Goal: Navigation & Orientation: Understand site structure

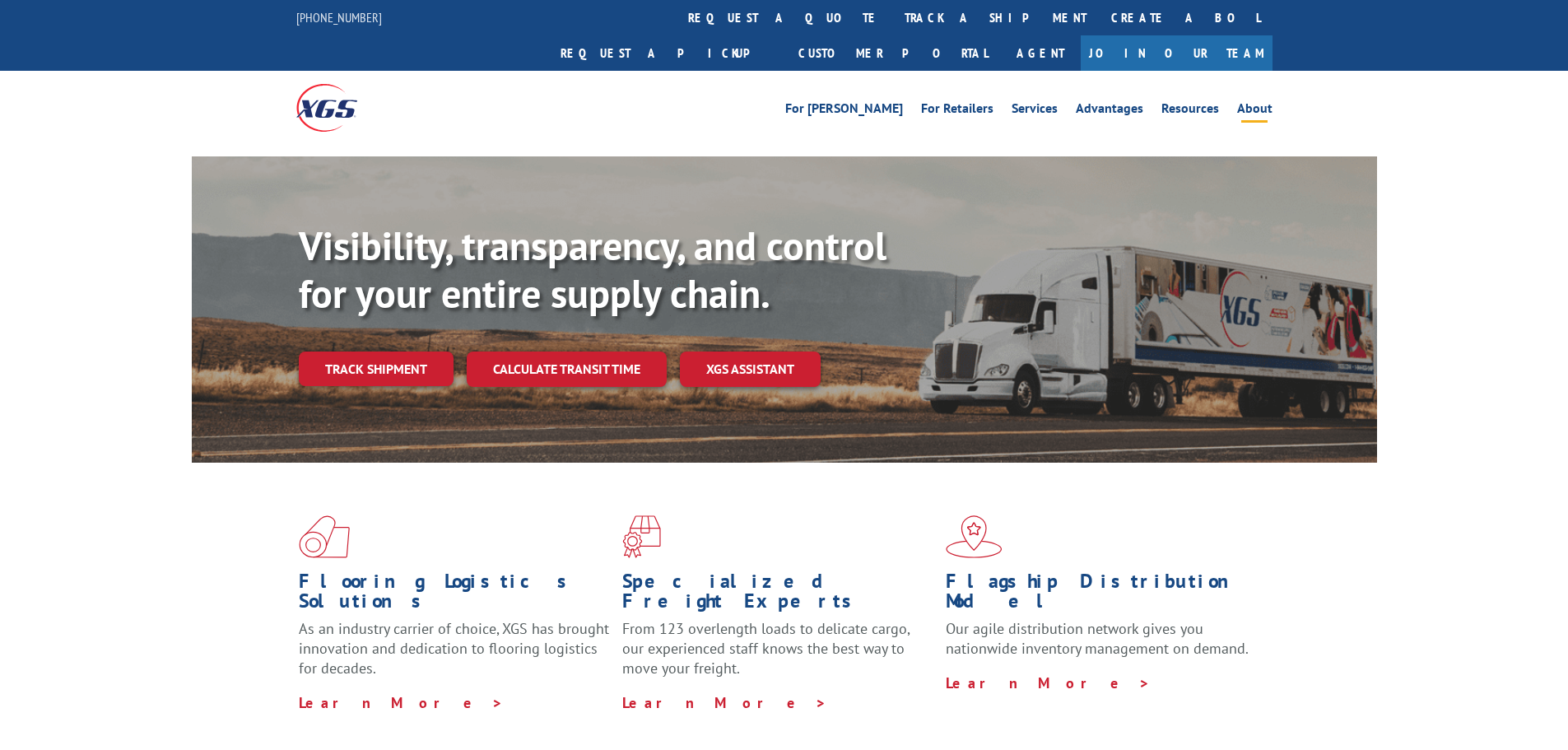
click at [1253, 102] on link "About" at bounding box center [1254, 111] width 35 height 18
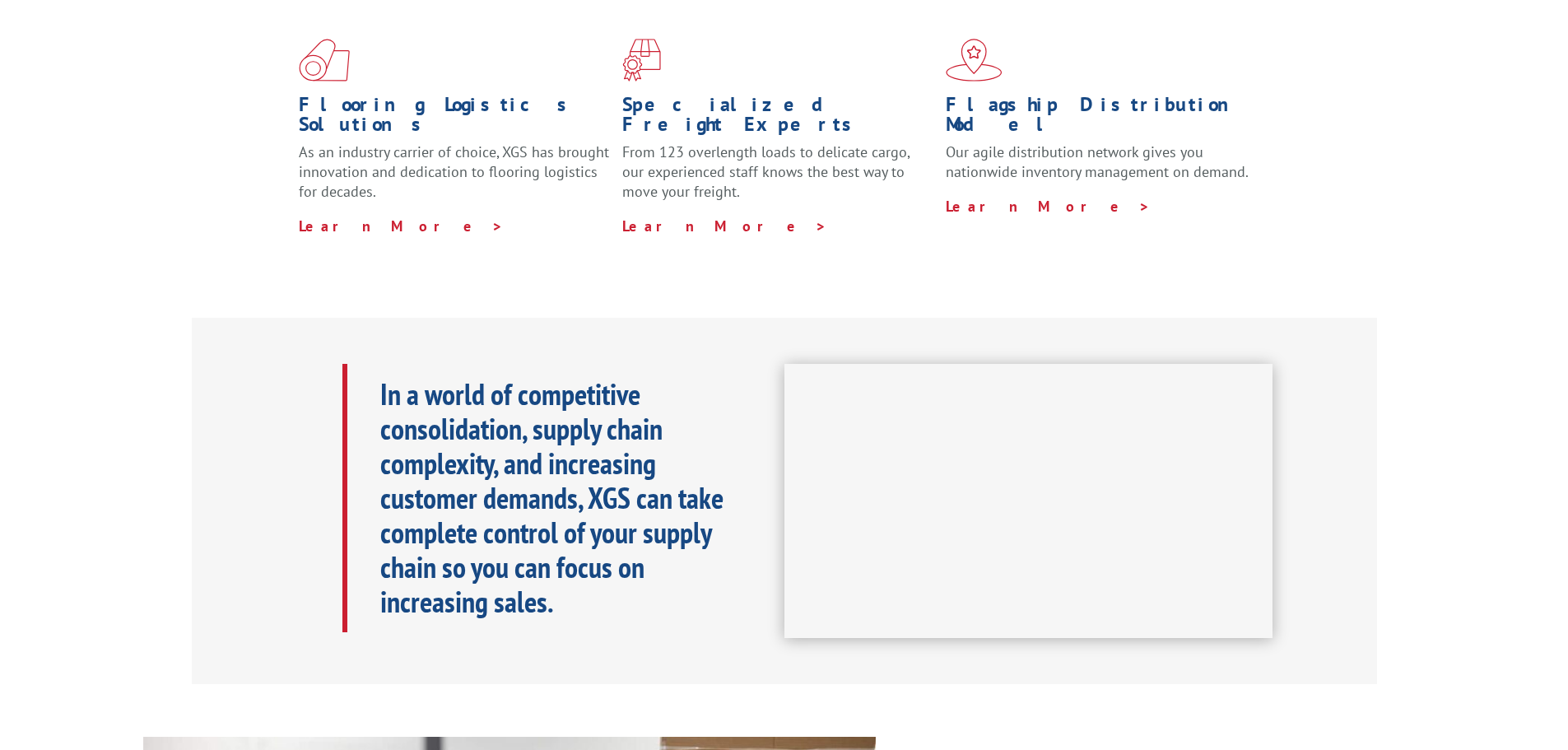
scroll to position [659, 0]
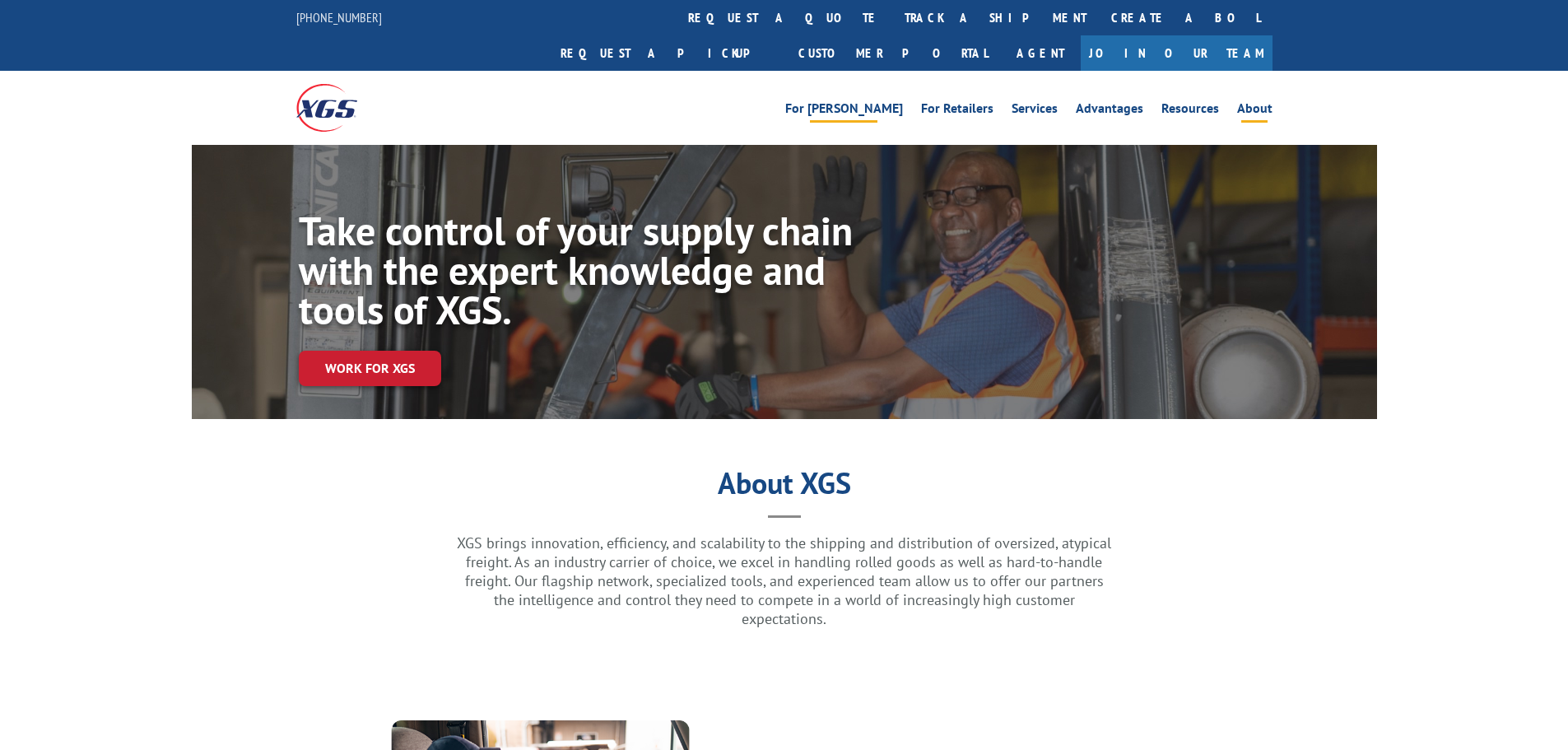
click at [885, 102] on link "For [PERSON_NAME]" at bounding box center [844, 111] width 118 height 18
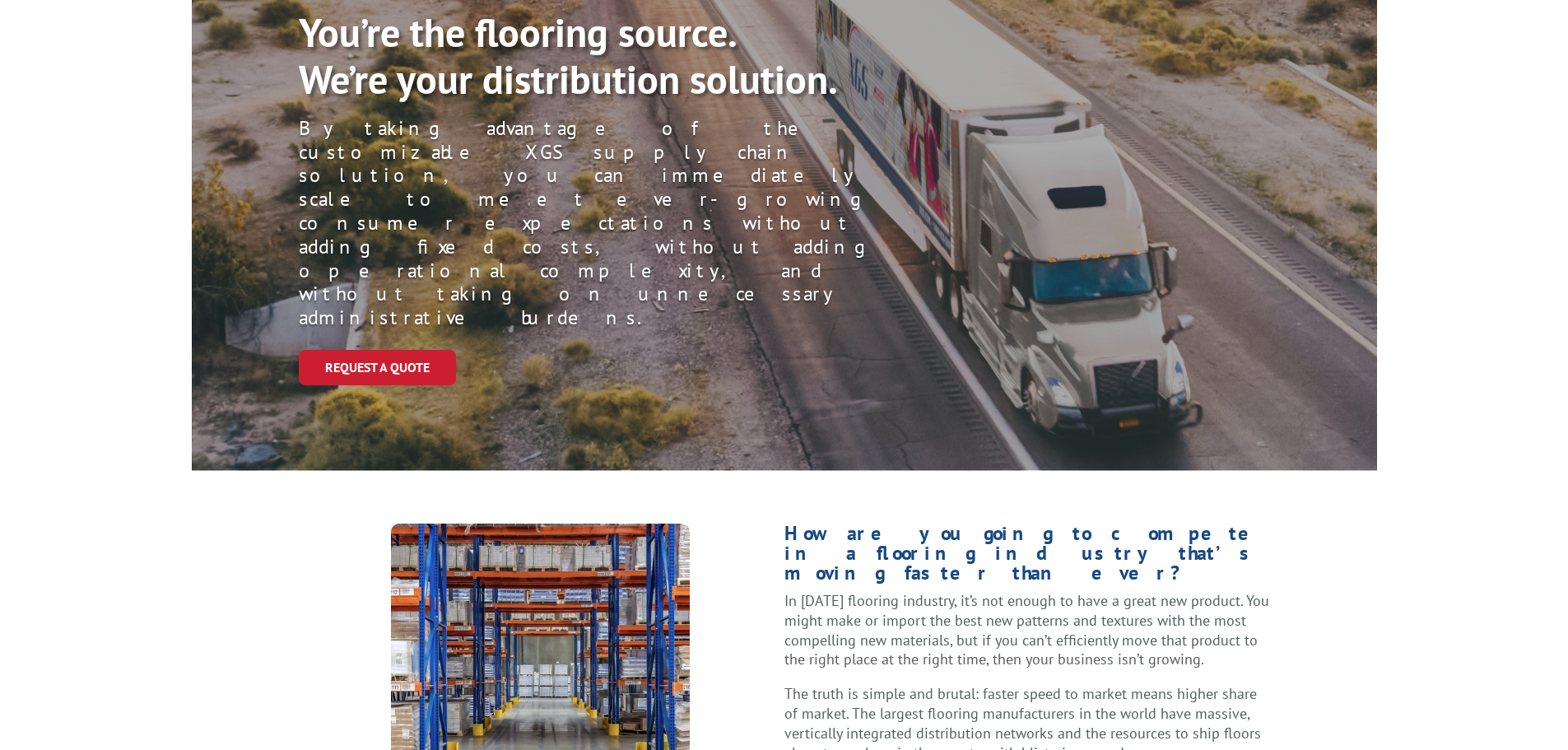
scroll to position [247, 0]
